Goal: Transaction & Acquisition: Purchase product/service

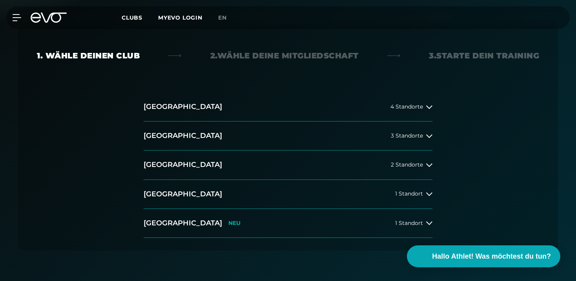
scroll to position [149, 0]
click at [188, 134] on button "[GEOGRAPHIC_DATA] 3 Standorte" at bounding box center [288, 135] width 289 height 29
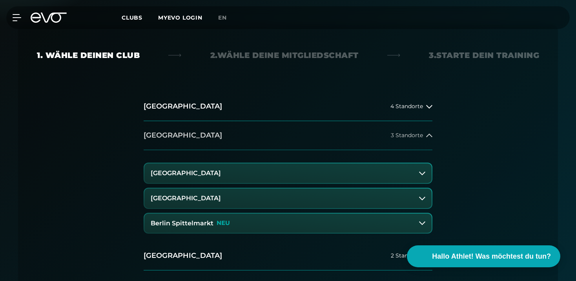
click at [151, 139] on h2 "[GEOGRAPHIC_DATA]" at bounding box center [183, 136] width 78 height 10
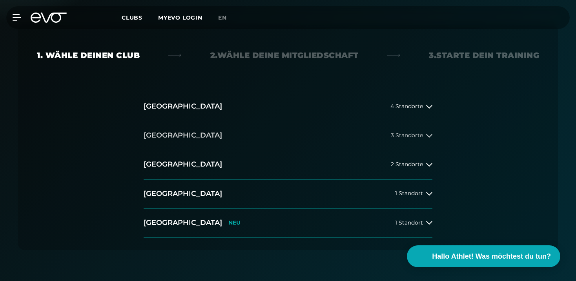
click at [151, 138] on h2 "[GEOGRAPHIC_DATA]" at bounding box center [183, 136] width 78 height 10
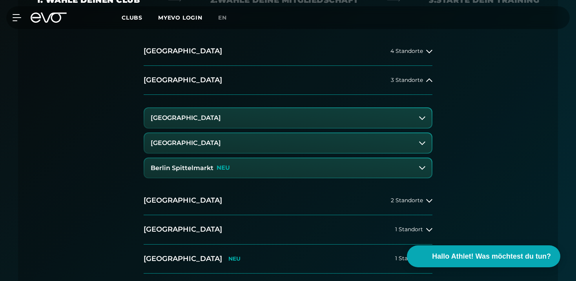
scroll to position [205, 0]
click at [159, 78] on h2 "[GEOGRAPHIC_DATA]" at bounding box center [183, 80] width 78 height 10
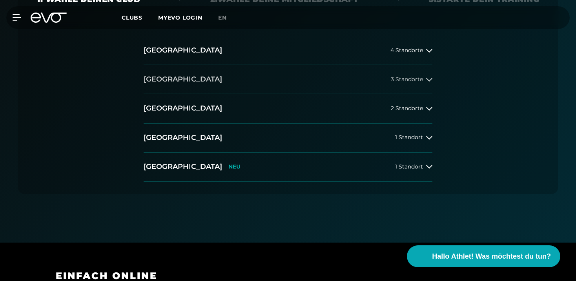
click at [159, 78] on h2 "[GEOGRAPHIC_DATA]" at bounding box center [183, 80] width 78 height 10
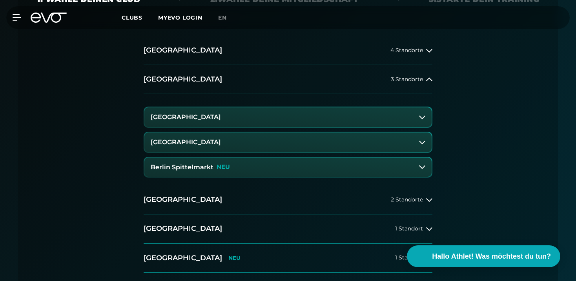
click at [138, 16] on span "Clubs" at bounding box center [132, 17] width 21 height 7
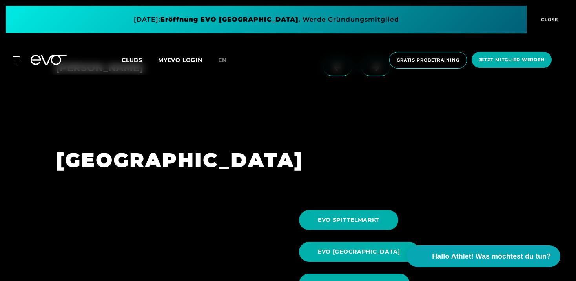
scroll to position [657, 0]
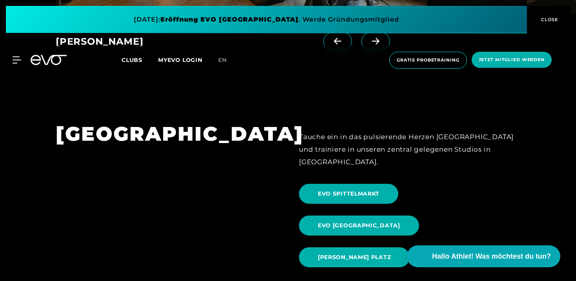
click at [118, 141] on h1 "[GEOGRAPHIC_DATA]" at bounding box center [166, 134] width 221 height 26
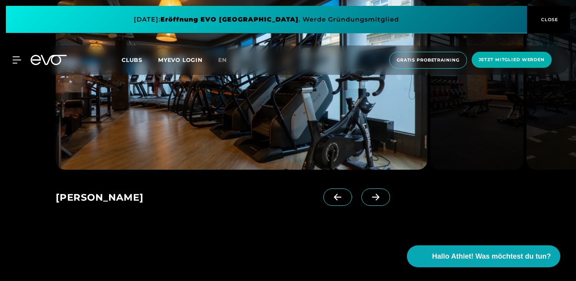
scroll to position [650, 0]
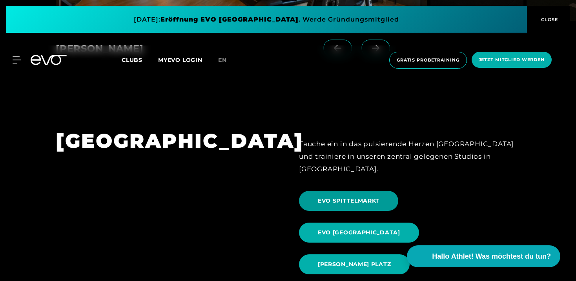
click at [346, 191] on span "EVO SPITTELMARKT" at bounding box center [348, 201] width 99 height 20
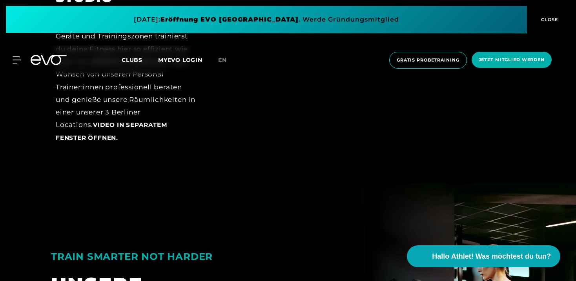
scroll to position [1284, 0]
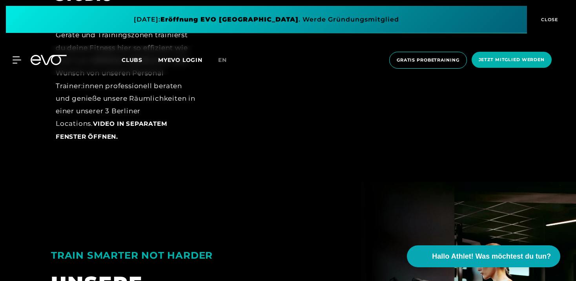
click at [44, 56] on icon at bounding box center [49, 60] width 36 height 10
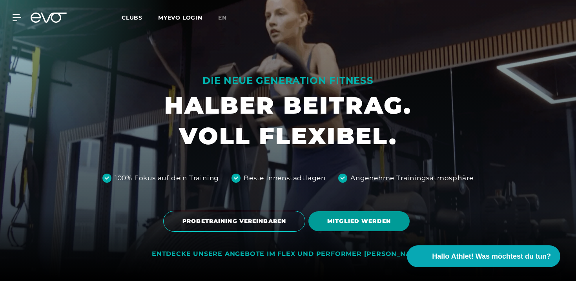
click at [354, 219] on span "MITGLIED WERDEN" at bounding box center [359, 221] width 64 height 8
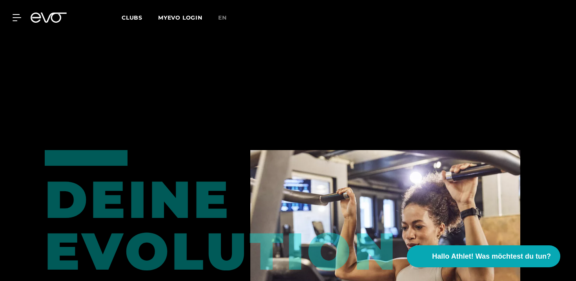
scroll to position [560, 0]
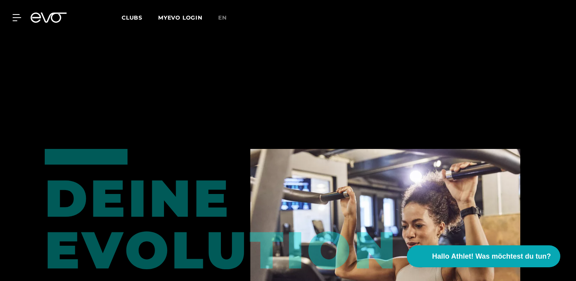
click at [46, 10] on div "MyEVO Login Über EVO Mitgliedschaften Probetraining TAGESPASS EVO Studios [GEOG…" at bounding box center [288, 17] width 573 height 23
click at [44, 15] on icon at bounding box center [49, 18] width 36 height 10
